Goal: Information Seeking & Learning: Find specific fact

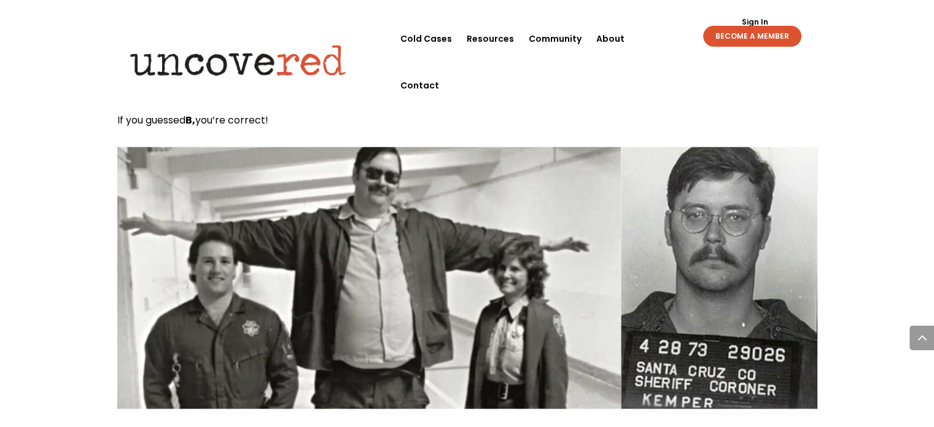
scroll to position [1474, 0]
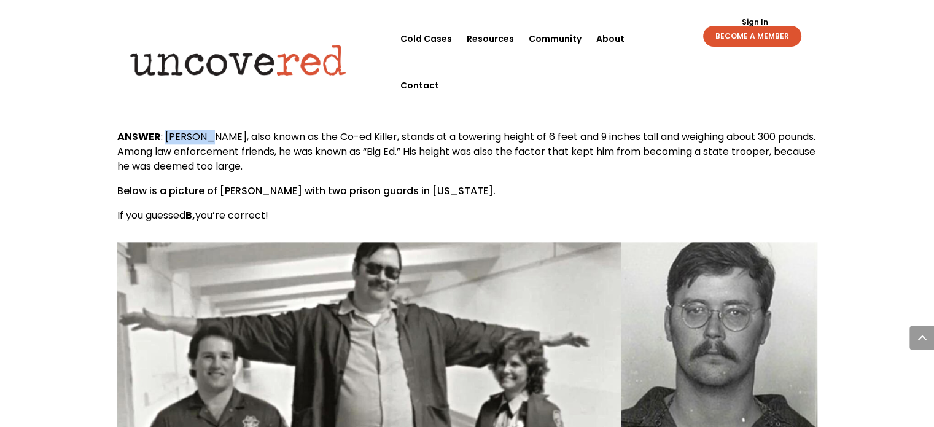
drag, startPoint x: 164, startPoint y: 104, endPoint x: 215, endPoint y: 105, distance: 51.0
click at [215, 130] on span "ANSWER : [PERSON_NAME], also known as the Co-ed Killer, stands at a towering he…" at bounding box center [466, 152] width 698 height 44
drag, startPoint x: 219, startPoint y: 106, endPoint x: 164, endPoint y: 110, distance: 54.8
click at [164, 130] on span "ANSWER : [PERSON_NAME], also known as the Co-ed Killer, stands at a towering he…" at bounding box center [466, 152] width 698 height 44
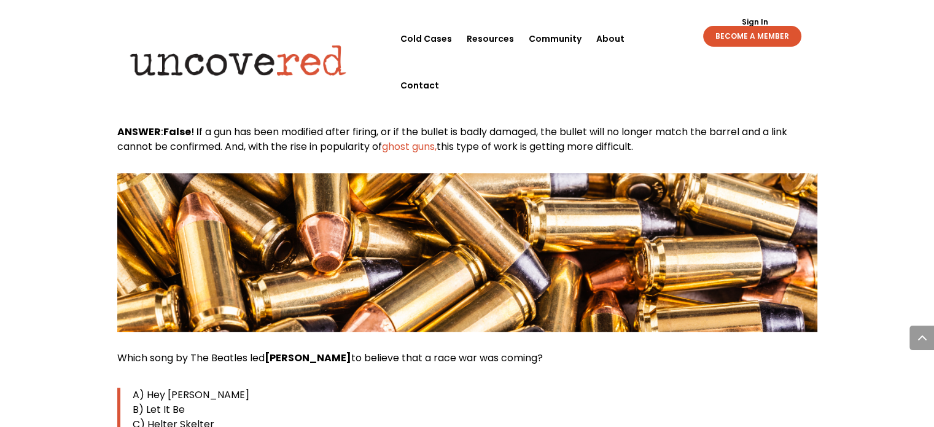
scroll to position [5282, 0]
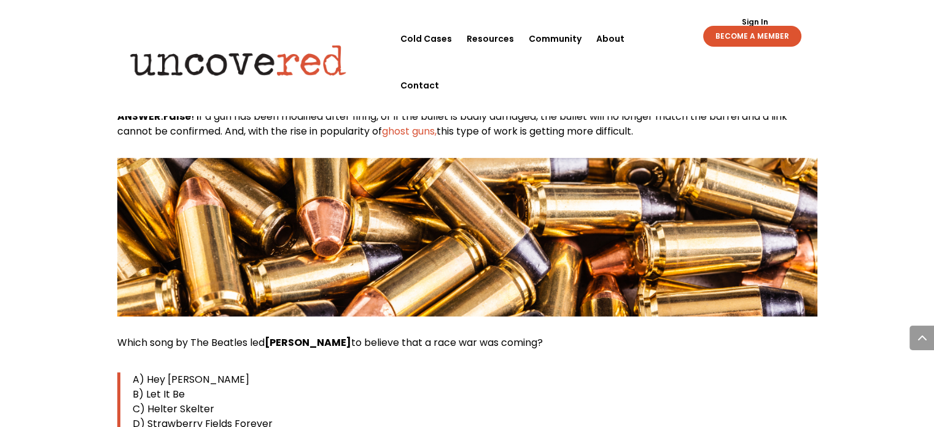
drag, startPoint x: 550, startPoint y: 284, endPoint x: 120, endPoint y: 282, distance: 430.0
click at [120, 335] on p "Which song by The Beatles led [PERSON_NAME] to believe that a race war was comi…" at bounding box center [467, 347] width 700 height 25
copy span "Which song by The Beatles led [PERSON_NAME] to believe that a race war was comi…"
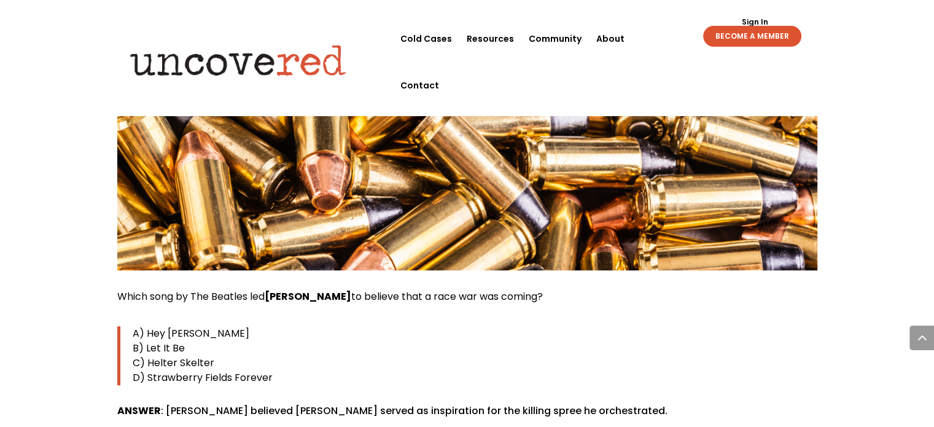
scroll to position [5344, 0]
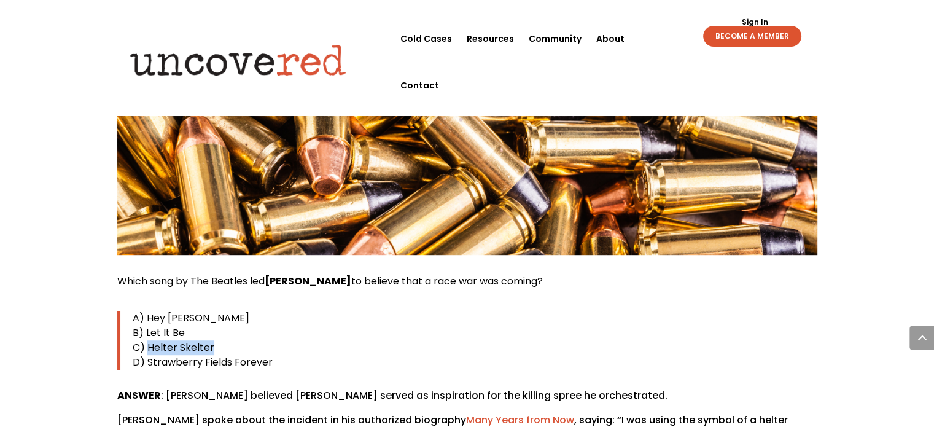
drag, startPoint x: 211, startPoint y: 289, endPoint x: 147, endPoint y: 289, distance: 63.9
click at [147, 340] on p "C) Helter Skelter" at bounding box center [475, 347] width 685 height 15
copy span "Helter Skelter"
drag, startPoint x: 271, startPoint y: 306, endPoint x: 145, endPoint y: 305, distance: 126.5
click at [145, 355] on p "D) Strawberry Fields Forever" at bounding box center [475, 362] width 685 height 15
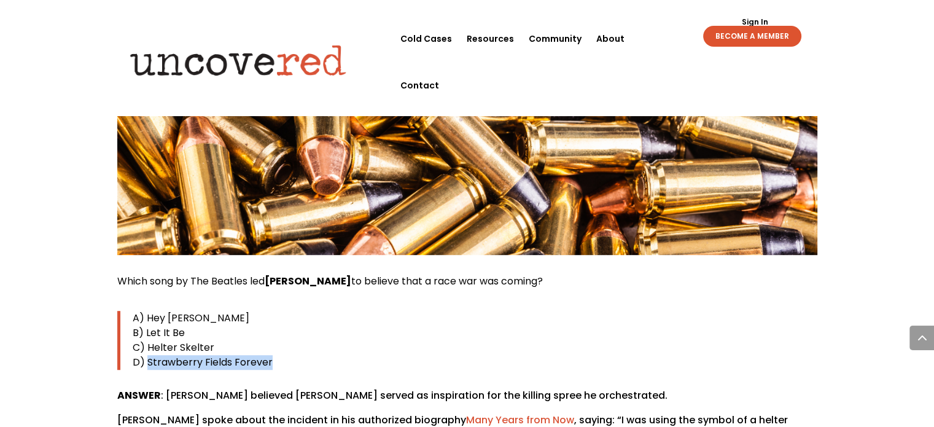
copy span "Strawberry Fields Forever"
drag, startPoint x: 201, startPoint y: 264, endPoint x: 146, endPoint y: 263, distance: 55.3
click at [146, 311] on p "A) Hey [PERSON_NAME]" at bounding box center [475, 318] width 685 height 15
copy span "Hey [PERSON_NAME]"
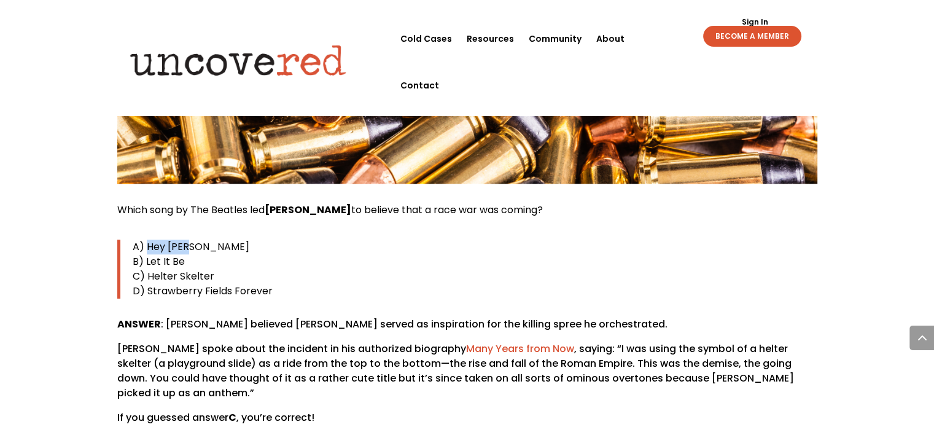
scroll to position [5466, 0]
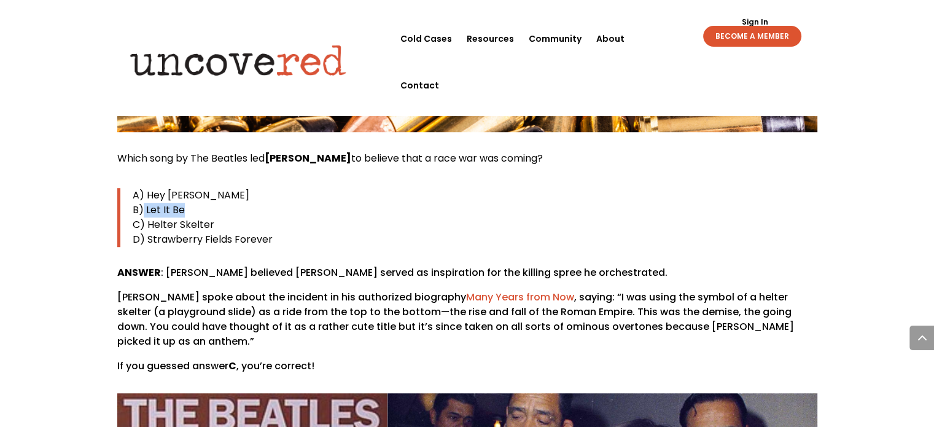
drag, startPoint x: 192, startPoint y: 155, endPoint x: 144, endPoint y: 154, distance: 47.9
click at [144, 203] on p "B) Let It Be" at bounding box center [475, 210] width 685 height 15
copy span "Let It Be"
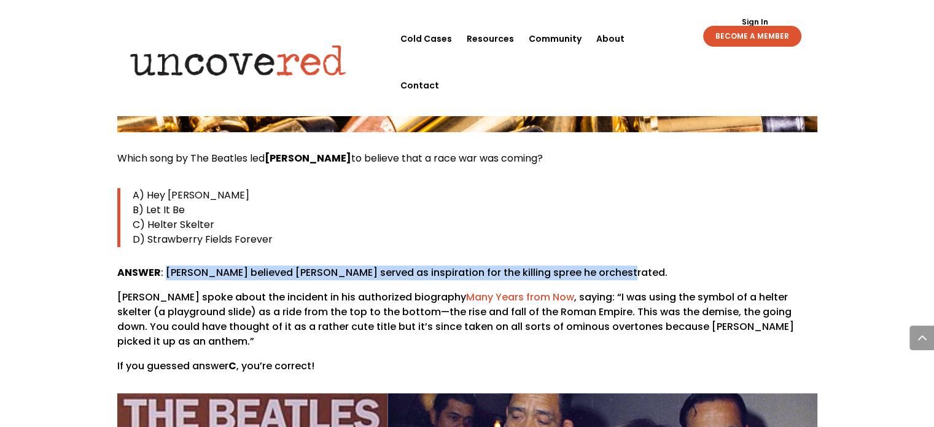
drag, startPoint x: 619, startPoint y: 214, endPoint x: 167, endPoint y: 222, distance: 452.1
click at [167, 265] on p "ANSWER : [PERSON_NAME] believed [PERSON_NAME] served as inspiration for the kil…" at bounding box center [467, 277] width 700 height 25
copy p "[PERSON_NAME] believed [PERSON_NAME] served as inspiration for the killing spre…"
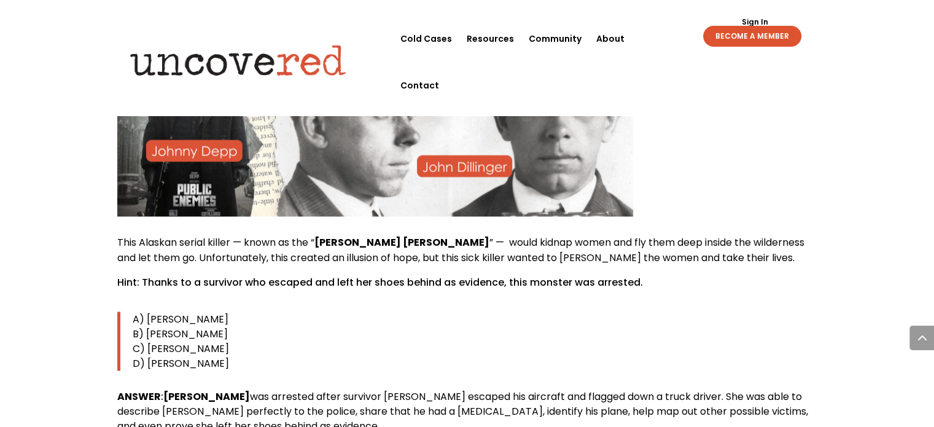
scroll to position [6756, 0]
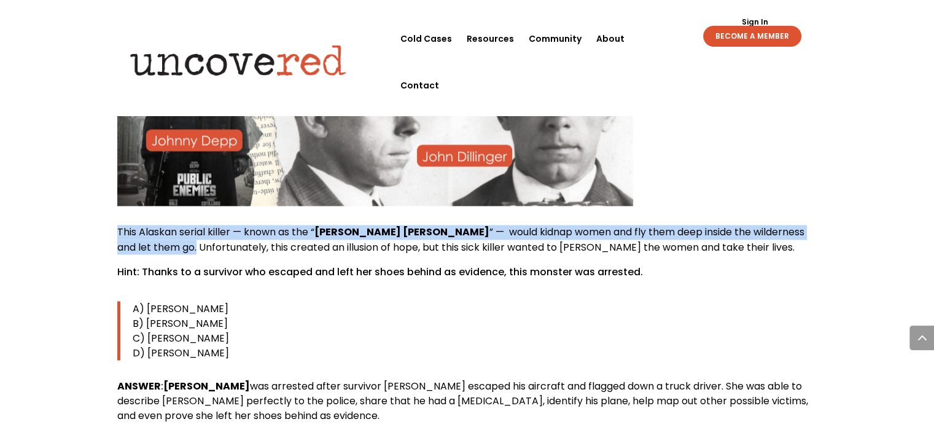
drag, startPoint x: 119, startPoint y: 170, endPoint x: 797, endPoint y: 170, distance: 678.7
click at [797, 225] on p "This Alaskan serial killer — known as the “ Butcher [PERSON_NAME] ” — would kid…" at bounding box center [467, 244] width 700 height 39
copy p "This Alaskan serial killer — known as the “ Butcher [PERSON_NAME] ” — would kid…"
drag, startPoint x: 219, startPoint y: 267, endPoint x: 148, endPoint y: 266, distance: 71.3
click at [148, 316] on span "B) [PERSON_NAME]" at bounding box center [180, 323] width 95 height 14
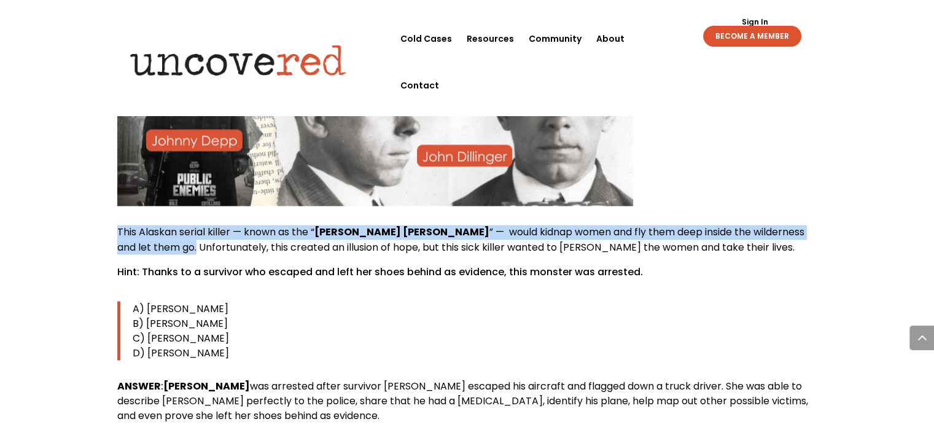
copy span "[PERSON_NAME]"
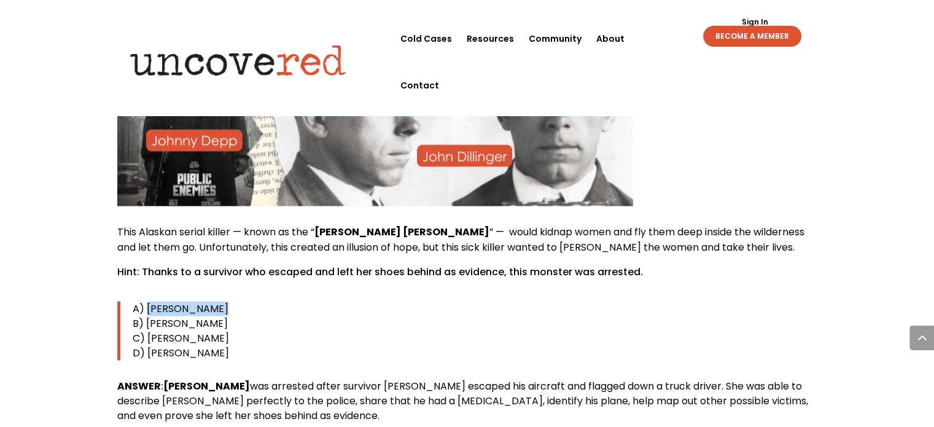
drag, startPoint x: 211, startPoint y: 252, endPoint x: 145, endPoint y: 249, distance: 66.4
click at [145, 301] on p "A) [PERSON_NAME]" at bounding box center [475, 308] width 685 height 15
copy span "[PERSON_NAME]"
drag, startPoint x: 222, startPoint y: 279, endPoint x: 146, endPoint y: 279, distance: 76.8
click at [146, 330] on p "C) [PERSON_NAME]" at bounding box center [475, 337] width 685 height 15
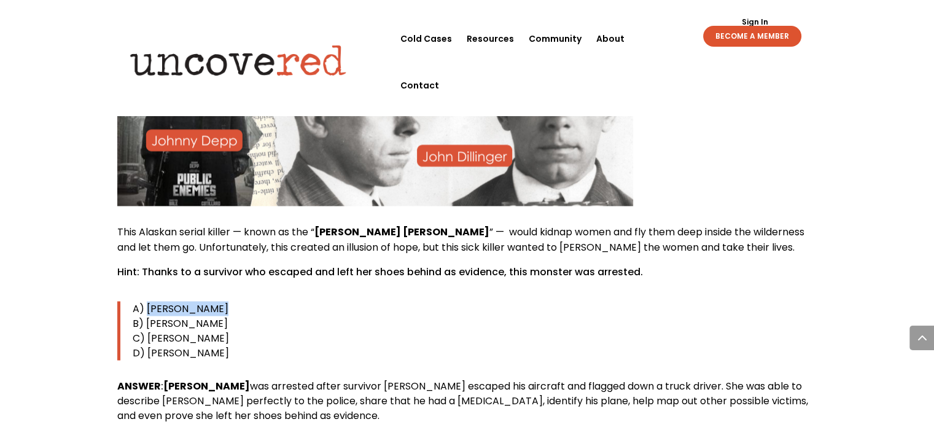
copy span "[PERSON_NAME]"
drag, startPoint x: 234, startPoint y: 294, endPoint x: 147, endPoint y: 295, distance: 87.2
click at [147, 345] on p "D) [PERSON_NAME]" at bounding box center [475, 352] width 685 height 15
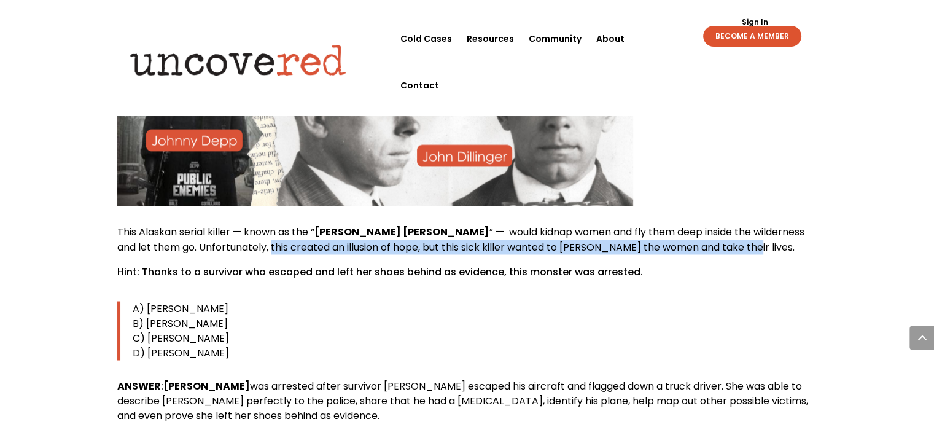
drag, startPoint x: 188, startPoint y: 190, endPoint x: 677, endPoint y: 192, distance: 488.9
click at [677, 225] on p "This Alaskan serial killer — known as the “ Butcher [PERSON_NAME] ” — would kid…" at bounding box center [467, 244] width 700 height 39
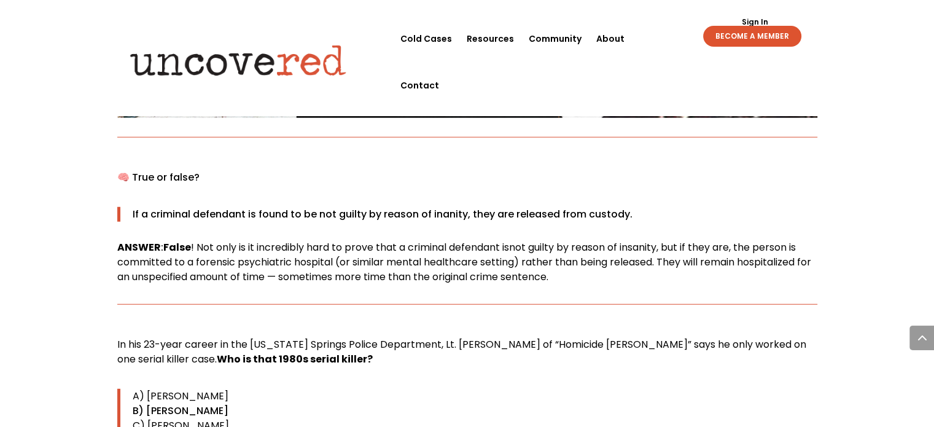
scroll to position [7985, 0]
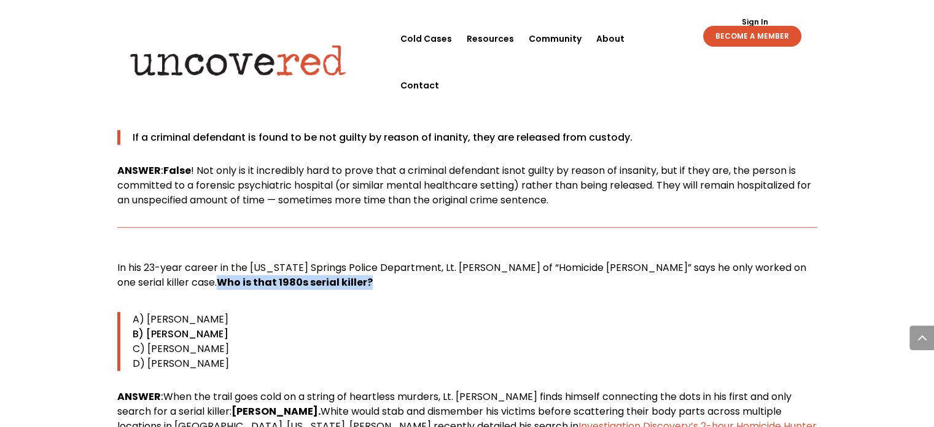
drag, startPoint x: 145, startPoint y: 208, endPoint x: 301, endPoint y: 207, distance: 156.0
click at [301, 260] on p "In his 23-year career in the [US_STATE] Springs Police Department, Lt. [PERSON_…" at bounding box center [467, 279] width 700 height 39
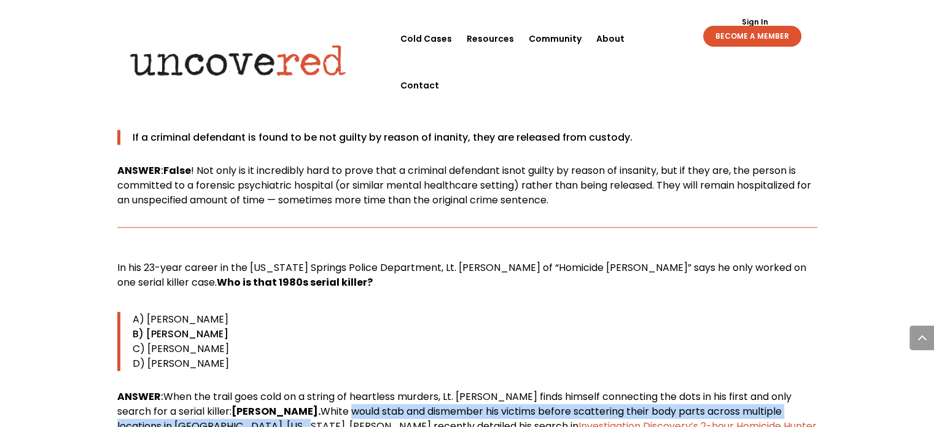
drag, startPoint x: 322, startPoint y: 335, endPoint x: 238, endPoint y: 349, distance: 85.3
click at [238, 404] on span "White would stab and dismember his victims before scattering their body parts a…" at bounding box center [449, 418] width 665 height 29
drag, startPoint x: 238, startPoint y: 277, endPoint x: 148, endPoint y: 279, distance: 89.7
click at [148, 342] on p "C) [PERSON_NAME]" at bounding box center [475, 349] width 685 height 15
drag, startPoint x: 234, startPoint y: 241, endPoint x: 149, endPoint y: 244, distance: 85.4
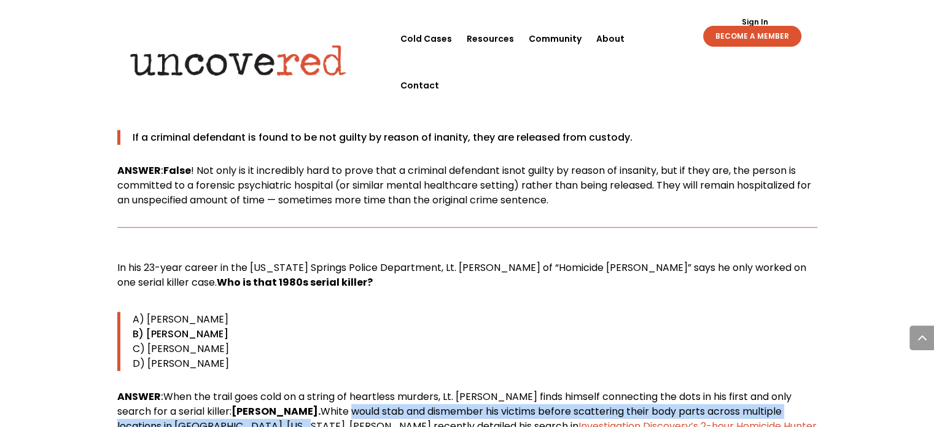
click at [149, 312] on p "A) [PERSON_NAME]" at bounding box center [475, 319] width 685 height 15
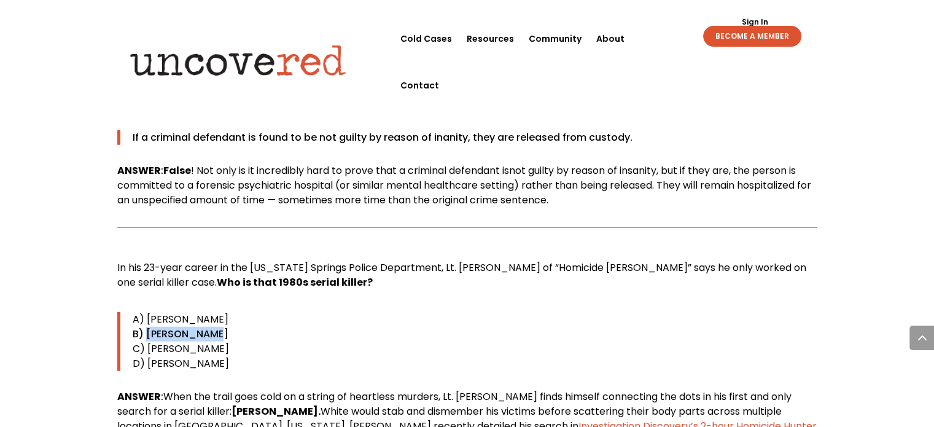
drag, startPoint x: 208, startPoint y: 264, endPoint x: 149, endPoint y: 266, distance: 59.0
click at [149, 327] on p "B) [PERSON_NAME]" at bounding box center [475, 334] width 685 height 15
drag, startPoint x: 271, startPoint y: 287, endPoint x: 147, endPoint y: 292, distance: 124.2
click at [147, 356] on p "D) [PERSON_NAME]" at bounding box center [475, 363] width 685 height 15
click at [469, 327] on p "B) [PERSON_NAME]" at bounding box center [475, 334] width 685 height 15
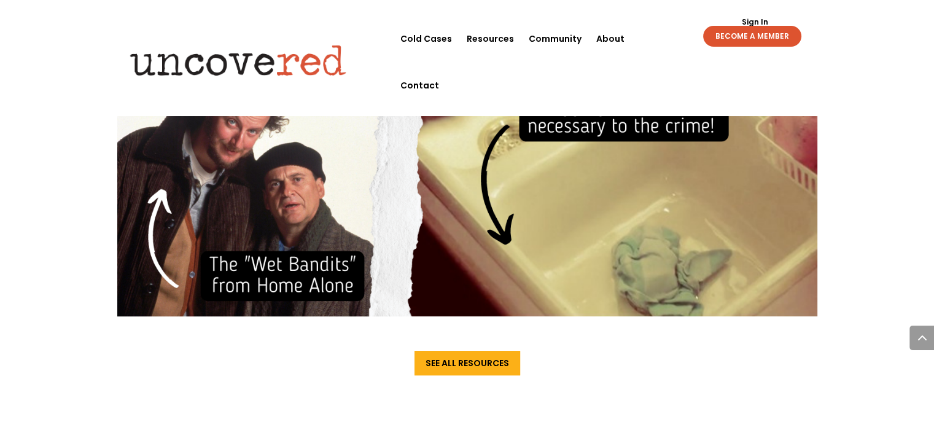
scroll to position [9520, 0]
